Goal: Information Seeking & Learning: Learn about a topic

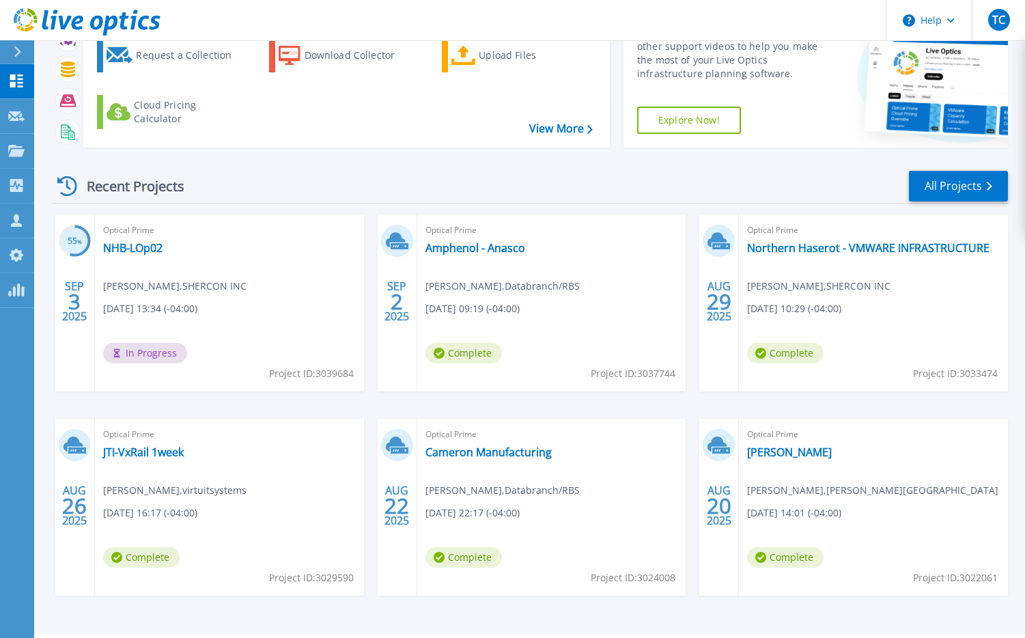
scroll to position [85, 0]
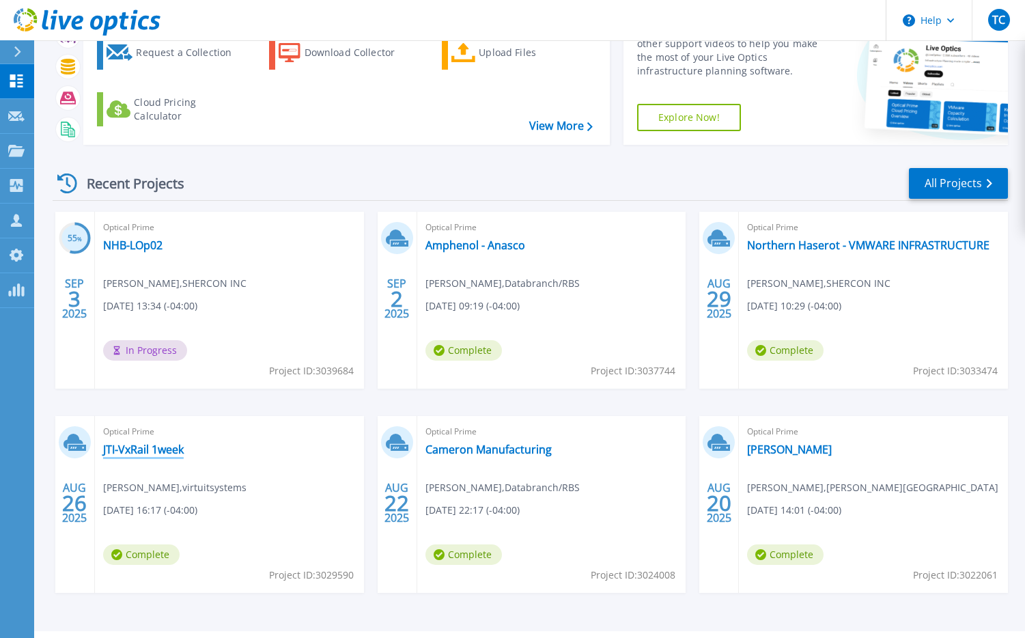
click at [177, 453] on link "JTI-VxRail 1week" at bounding box center [143, 449] width 81 height 14
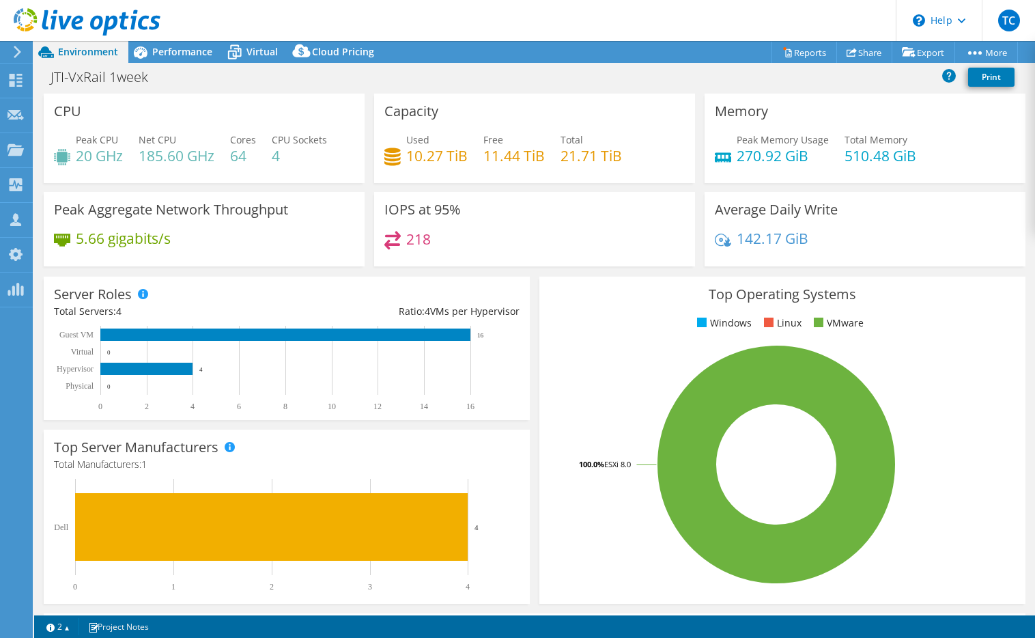
select select "USD"
click at [197, 54] on span "Performance" at bounding box center [182, 51] width 60 height 13
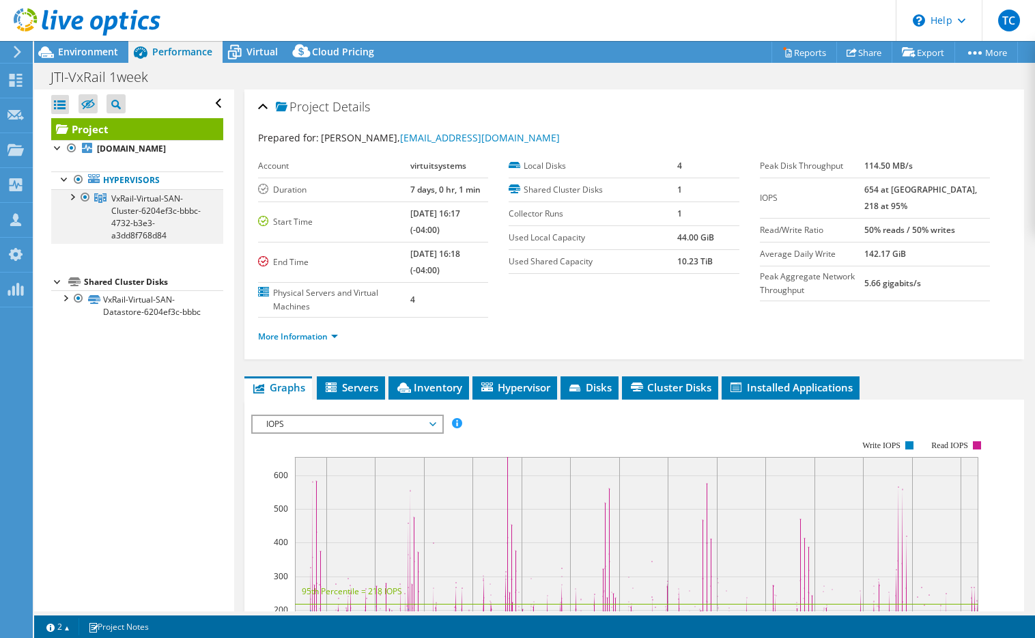
click at [77, 200] on div at bounding box center [72, 196] width 14 height 14
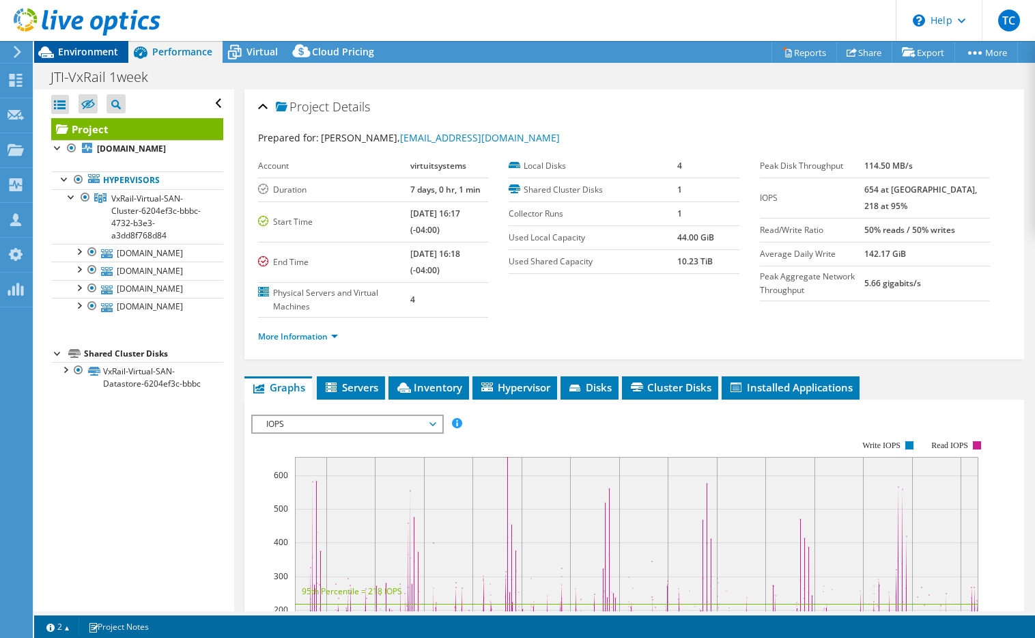
click at [87, 53] on span "Environment" at bounding box center [88, 51] width 60 height 13
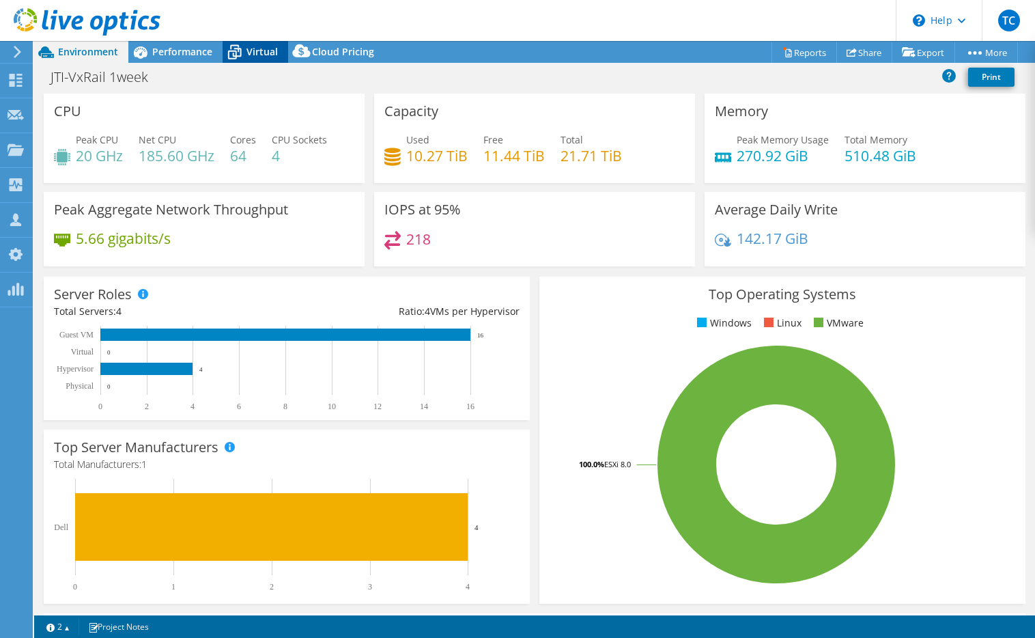
click at [266, 51] on span "Virtual" at bounding box center [261, 51] width 31 height 13
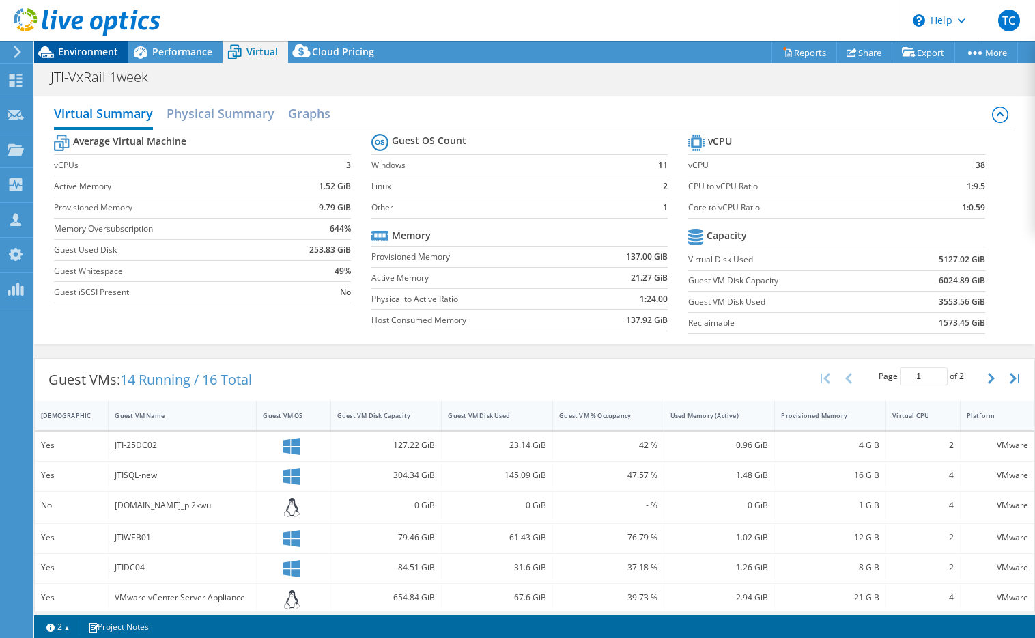
click at [92, 57] on span "Environment" at bounding box center [88, 51] width 60 height 13
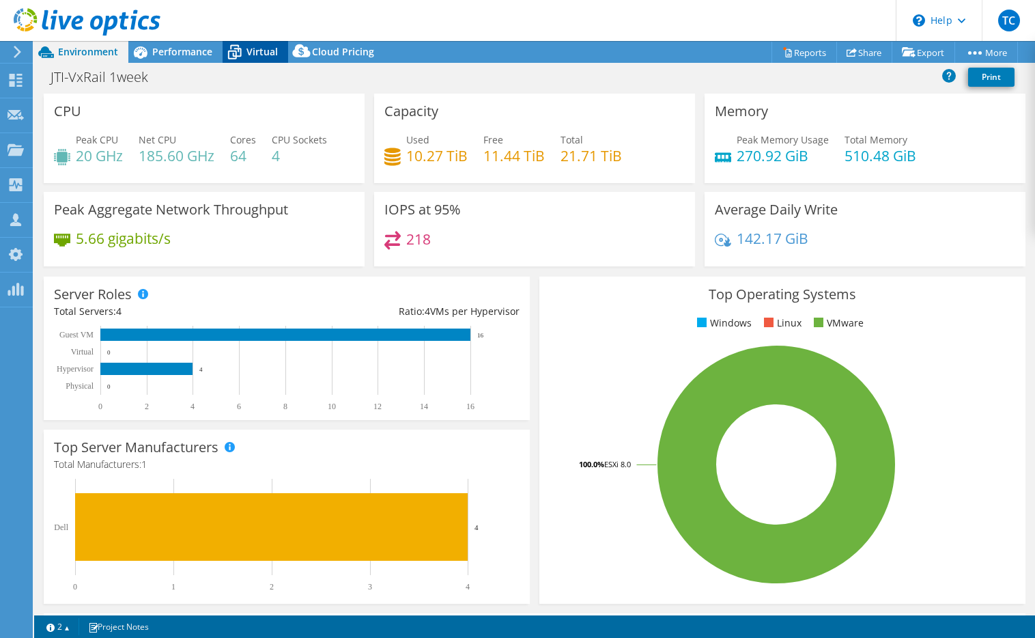
click at [257, 55] on span "Virtual" at bounding box center [261, 51] width 31 height 13
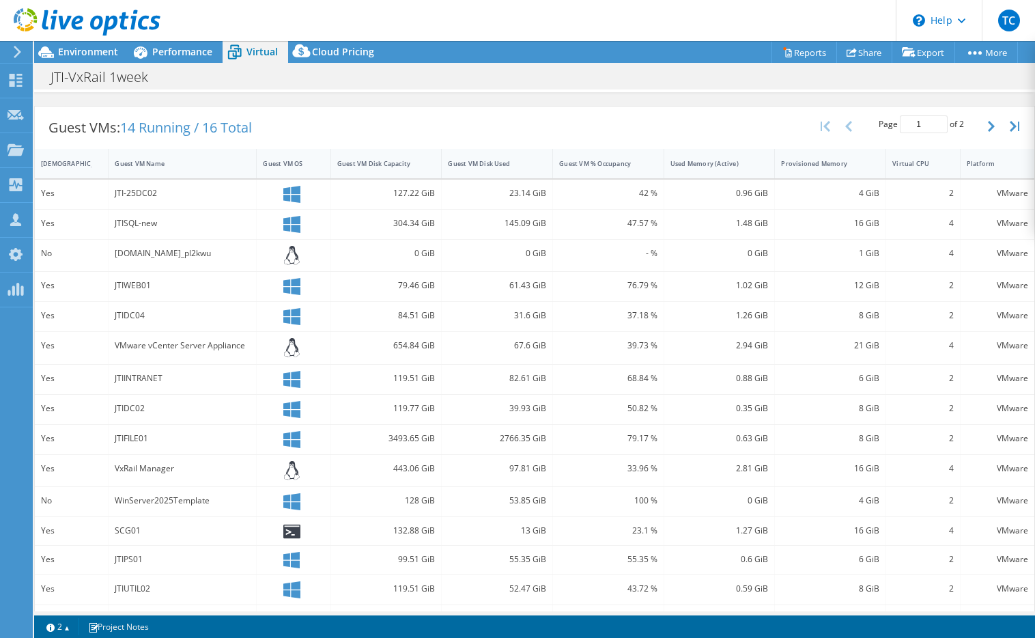
scroll to position [283, 0]
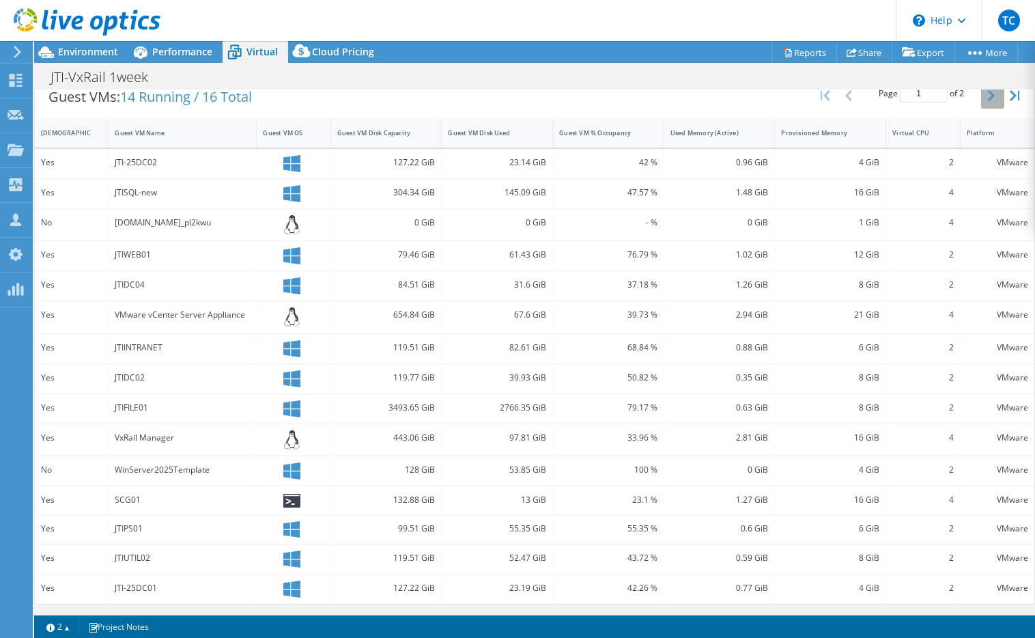
click at [981, 99] on button "button" at bounding box center [992, 96] width 23 height 26
type input "2"
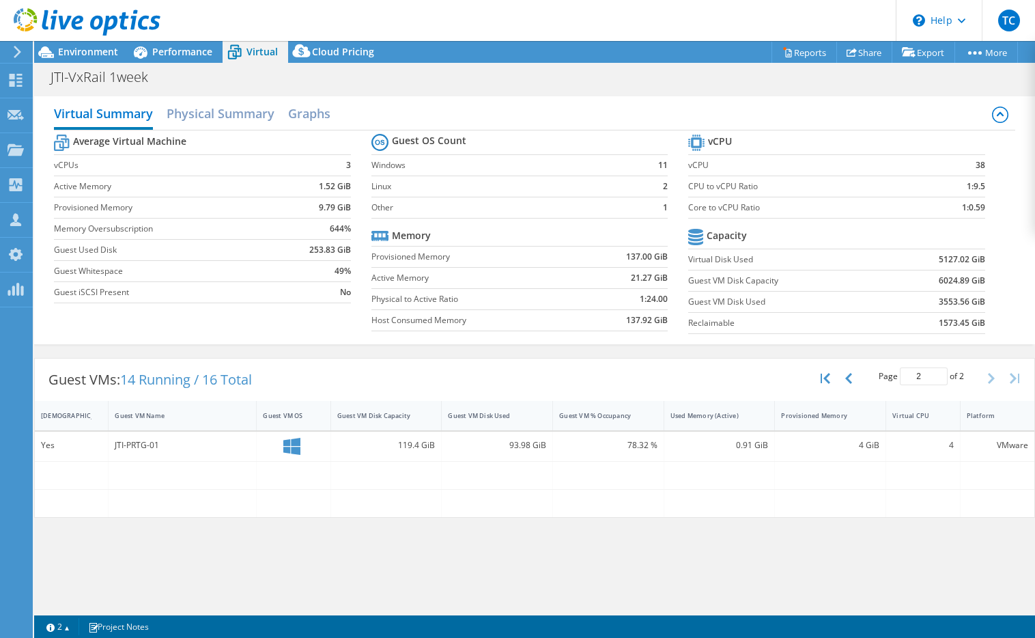
scroll to position [0, 0]
click at [186, 63] on div "JTI-VxRail 1week Print" at bounding box center [534, 76] width 1001 height 27
click at [190, 57] on span "Performance" at bounding box center [182, 51] width 60 height 13
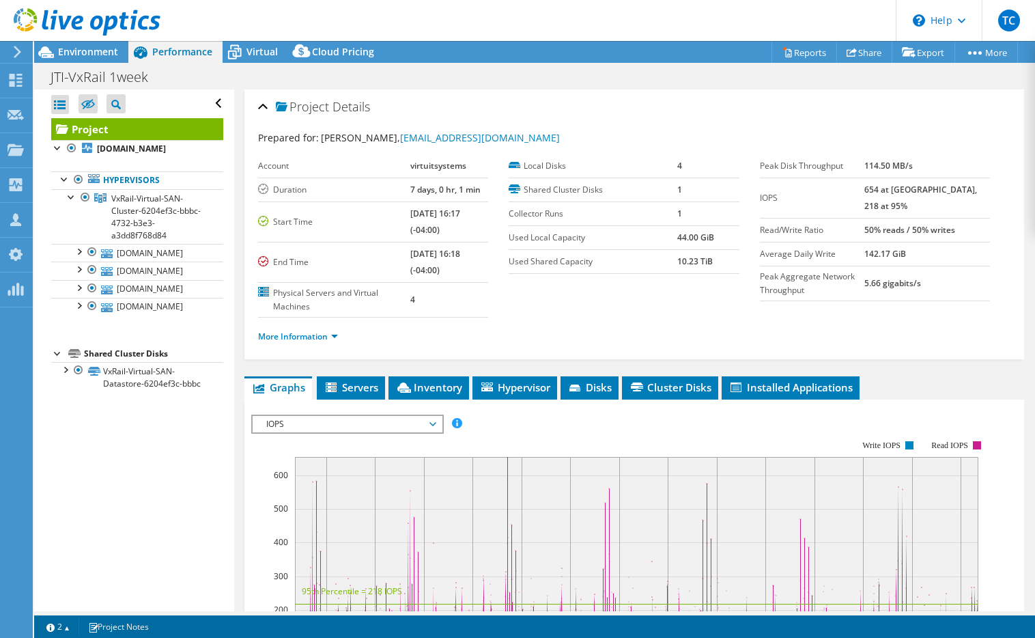
click at [334, 425] on span "IOPS" at bounding box center [346, 424] width 175 height 16
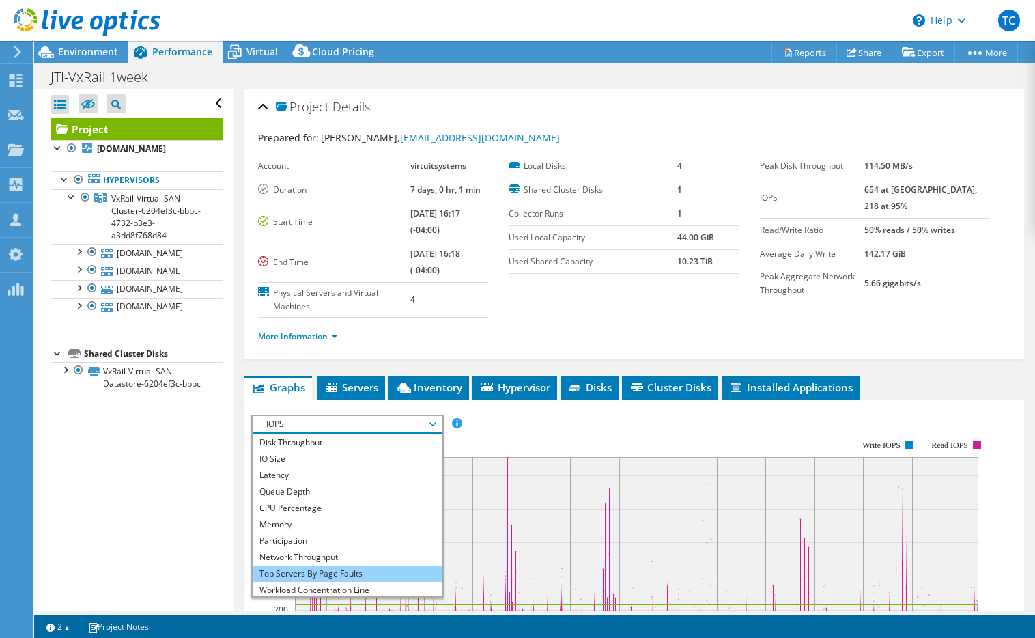
scroll to position [24, 0]
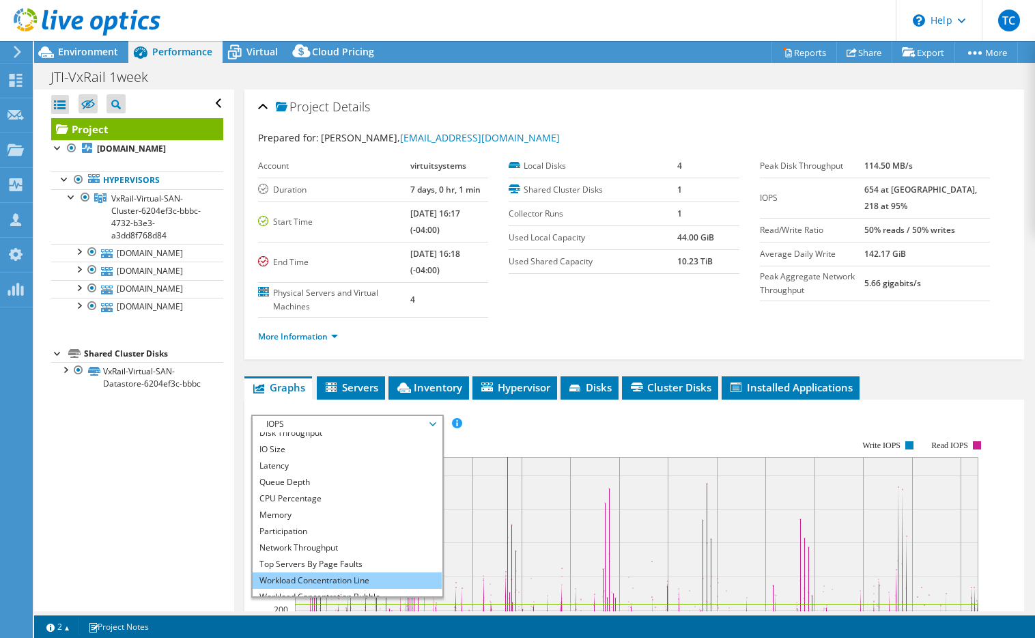
click at [370, 582] on li "Workload Concentration Line" at bounding box center [347, 580] width 189 height 16
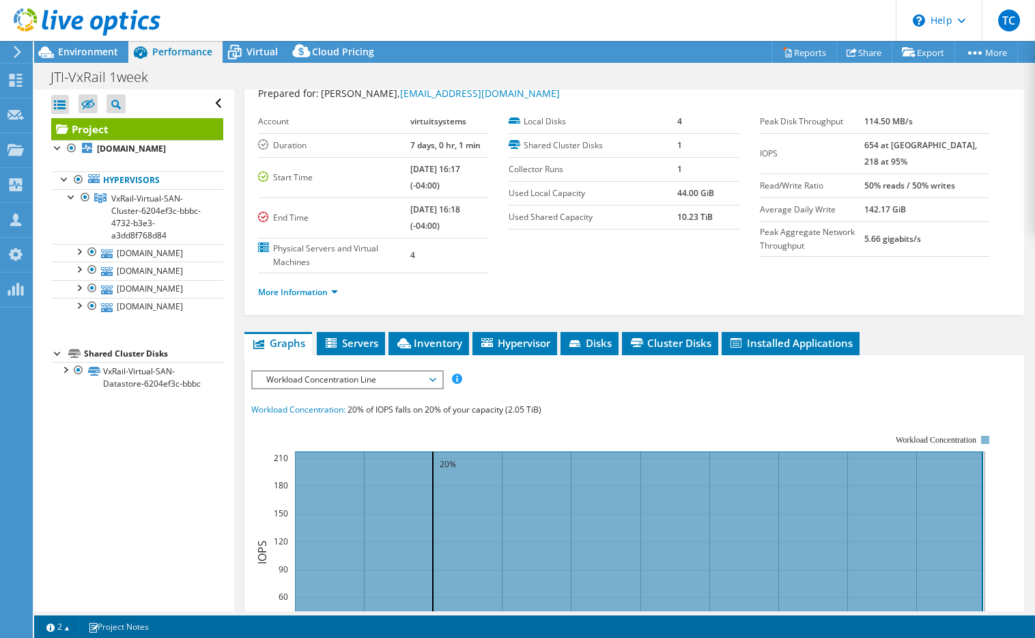
scroll to position [0, 0]
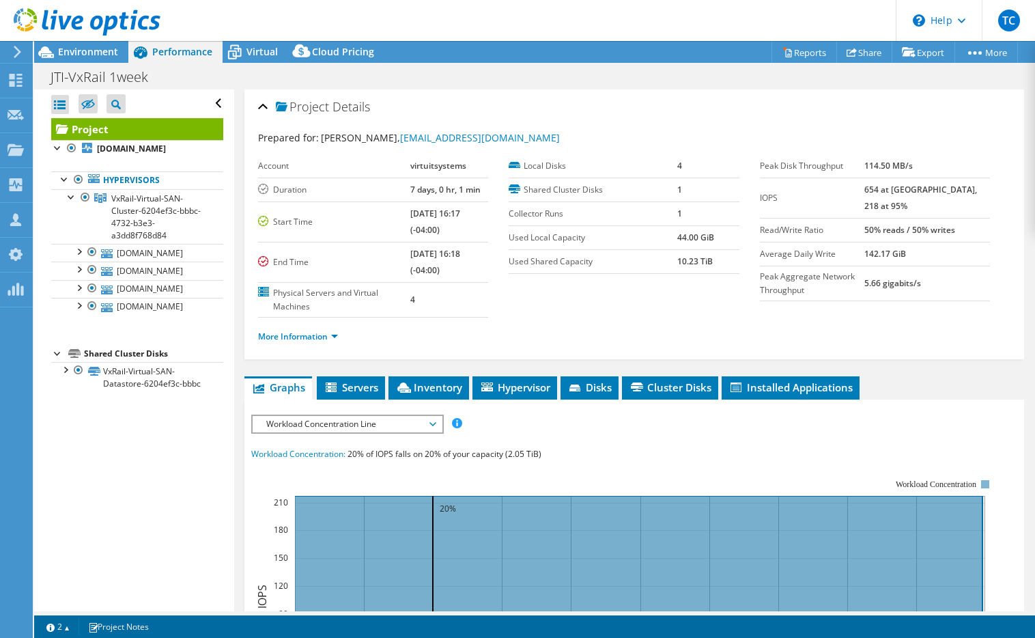
click at [108, 45] on div at bounding box center [80, 23] width 160 height 46
click at [110, 51] on span "Environment" at bounding box center [88, 51] width 60 height 13
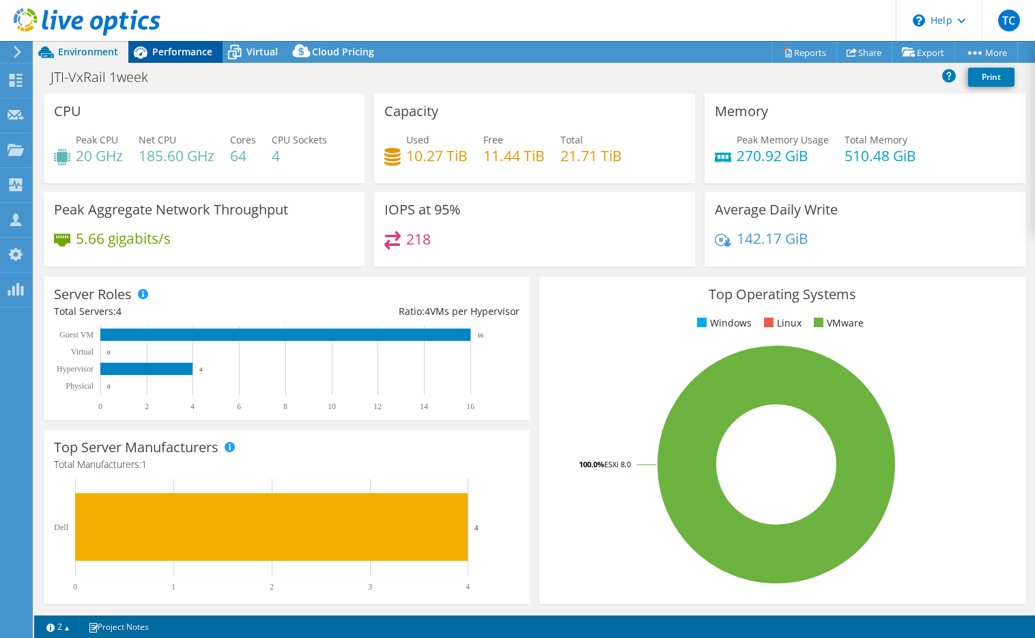
click at [181, 54] on span "Performance" at bounding box center [182, 51] width 60 height 13
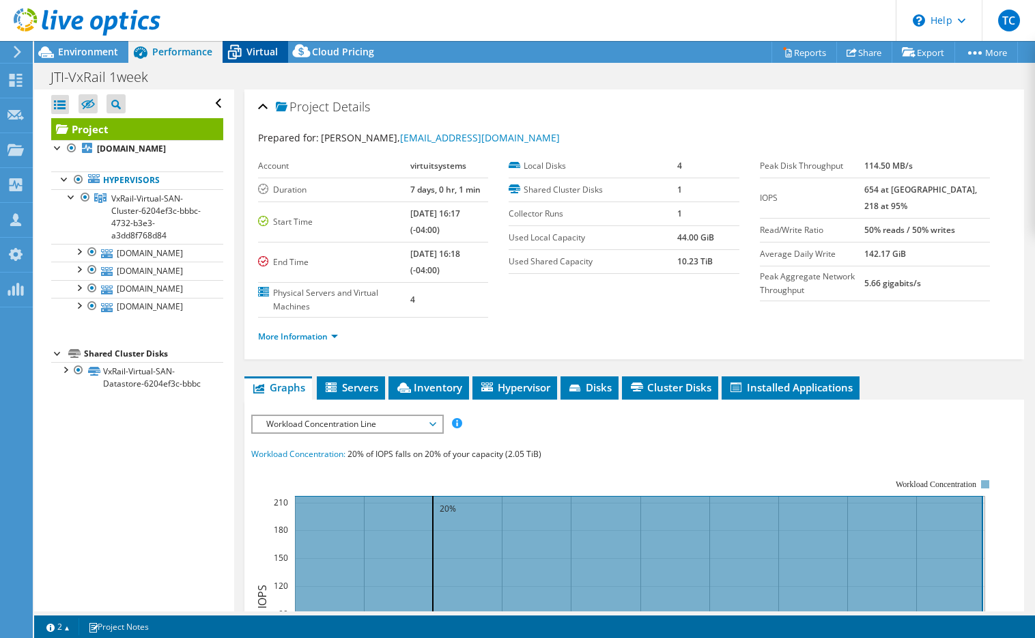
click at [242, 53] on icon at bounding box center [235, 52] width 24 height 24
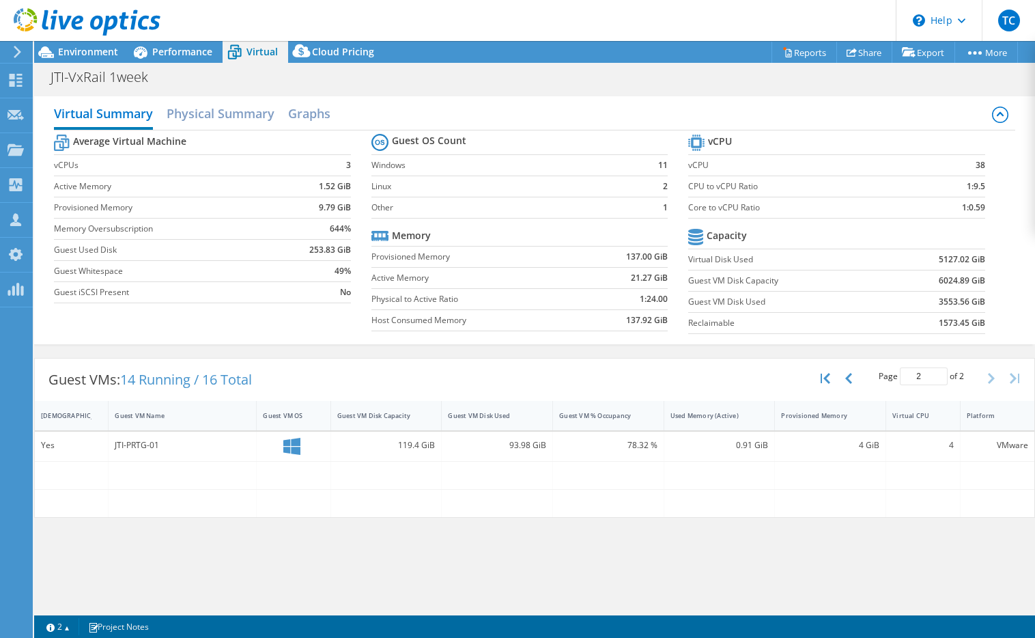
click at [759, 29] on header "TC OEM Team Member [PERSON_NAME] [EMAIL_ADDRESS][DOMAIN_NAME] Scale My Profile …" at bounding box center [517, 20] width 1035 height 41
